Goal: Task Accomplishment & Management: Manage account settings

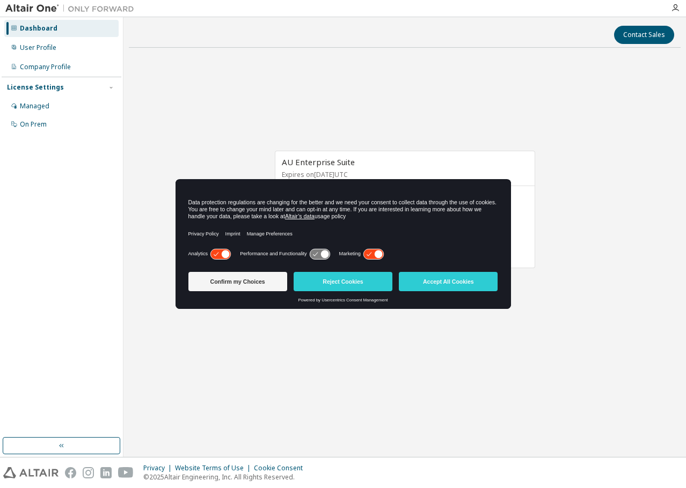
click at [449, 285] on button "Accept All Cookies" at bounding box center [448, 281] width 99 height 19
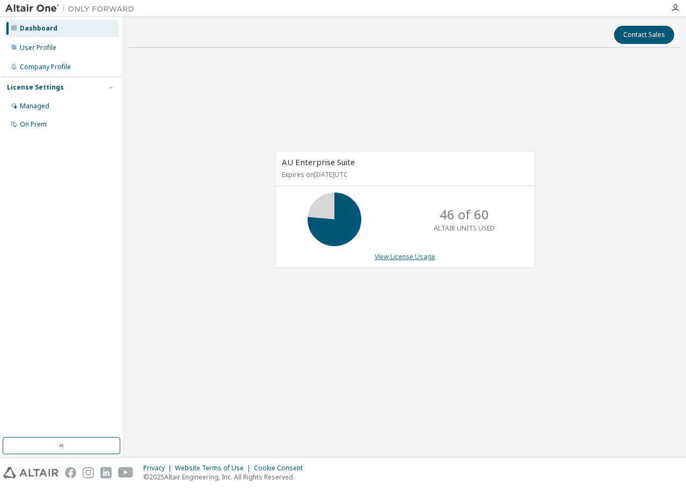
click at [401, 254] on link "View License Usage" at bounding box center [404, 256] width 61 height 9
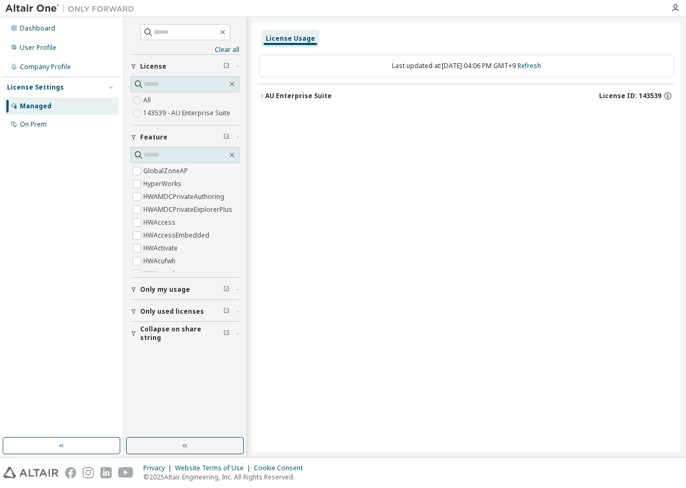
click at [291, 99] on div "AU Enterprise Suite" at bounding box center [298, 96] width 67 height 9
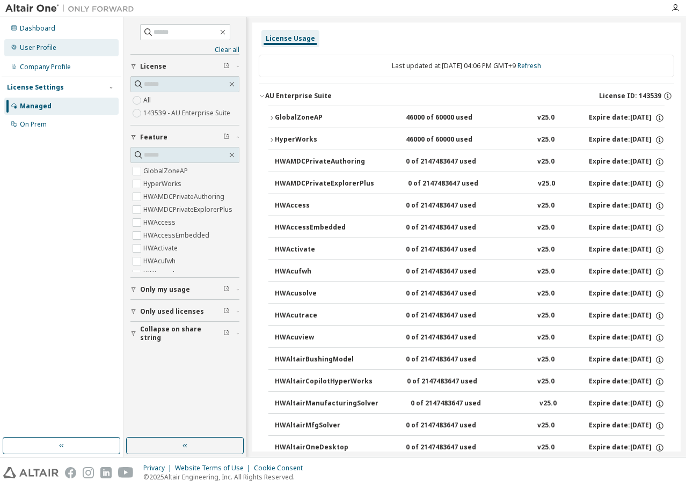
click at [42, 51] on div "User Profile" at bounding box center [38, 47] width 36 height 9
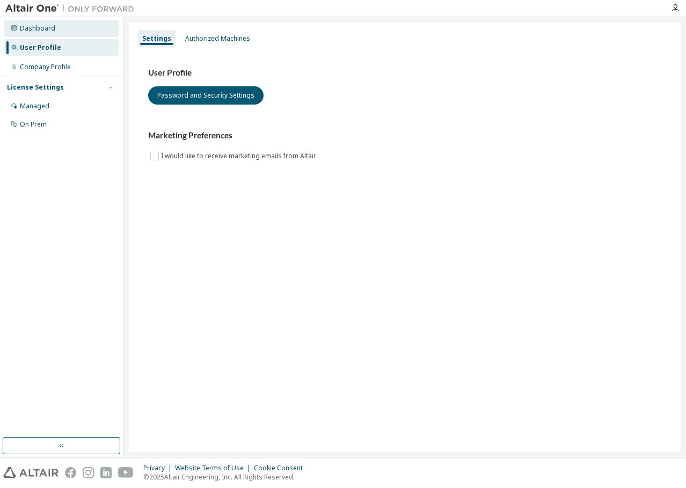
click at [53, 30] on div "Dashboard" at bounding box center [37, 28] width 35 height 9
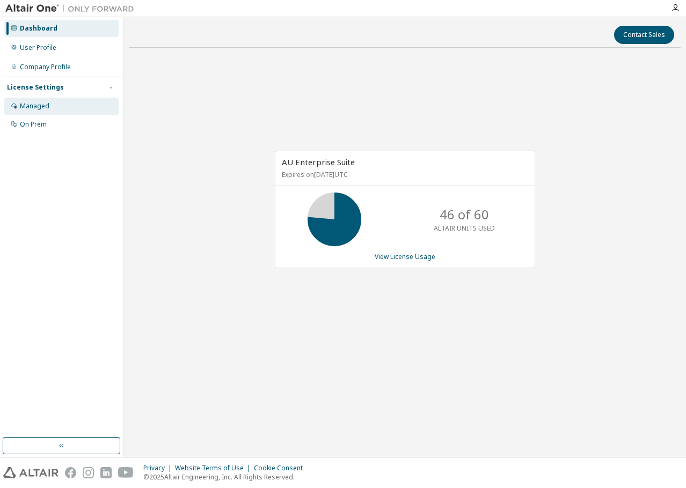
click at [41, 109] on div "Managed" at bounding box center [35, 106] width 30 height 9
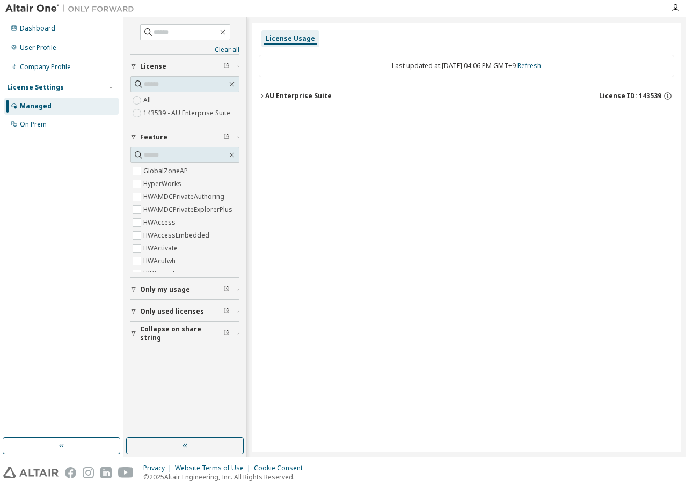
click at [261, 98] on icon "button" at bounding box center [262, 96] width 6 height 6
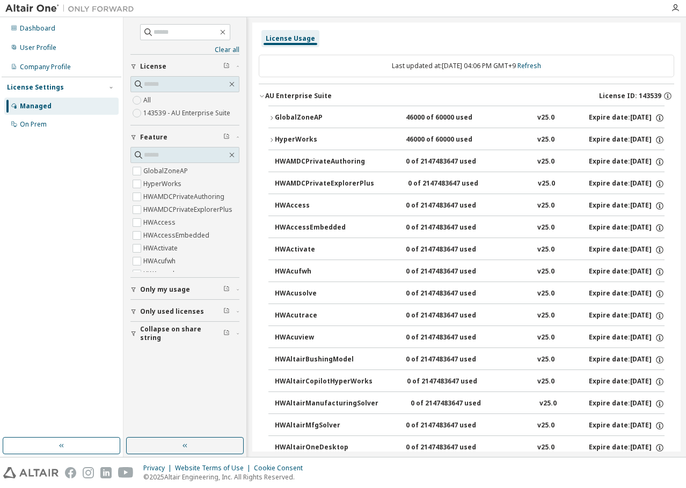
click at [22, 6] on img at bounding box center [72, 8] width 134 height 11
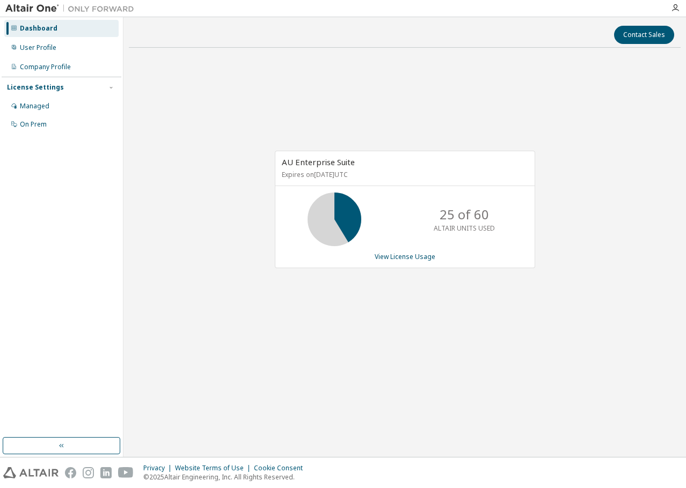
click at [565, 189] on div "AU Enterprise Suite Expires on [DATE] UTC 25 of 60 ALTAIR UNITS USED View Licen…" at bounding box center [404, 215] width 551 height 318
click at [675, 9] on icon "button" at bounding box center [675, 8] width 9 height 9
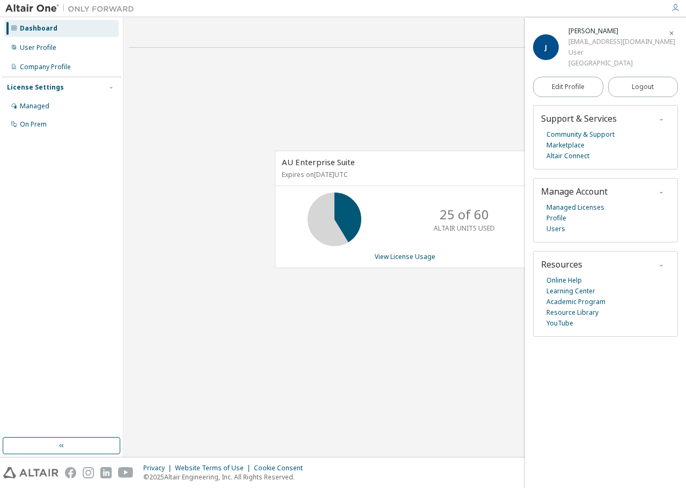
drag, startPoint x: 227, startPoint y: 79, endPoint x: 216, endPoint y: 73, distance: 12.0
click at [226, 79] on div "AU Enterprise Suite Expires on [DATE] UTC 25 of 60 ALTAIR UNITS USED View Licen…" at bounding box center [404, 215] width 551 height 318
